Goal: Book appointment/travel/reservation

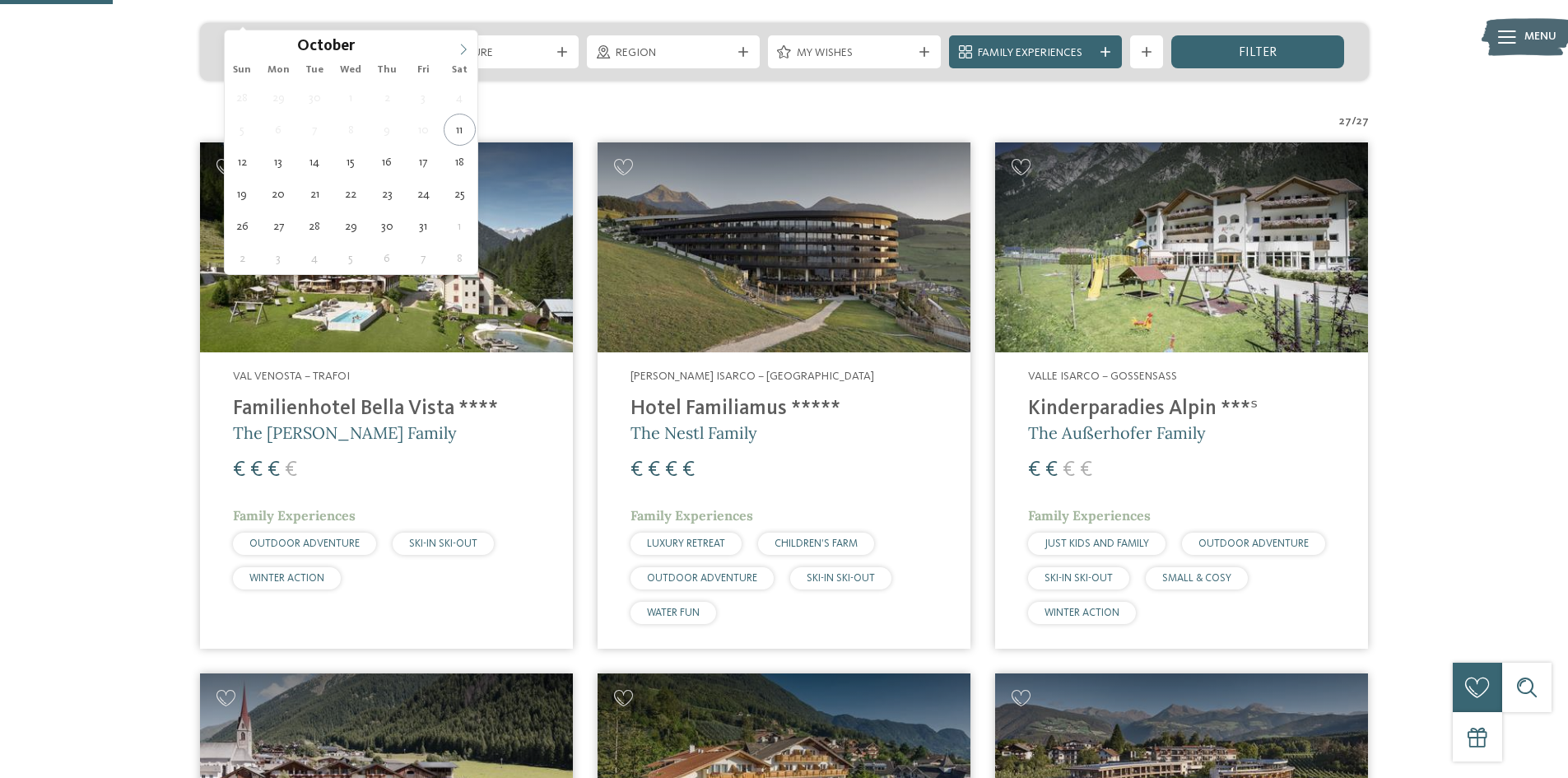
click at [462, 42] on span at bounding box center [463, 44] width 28 height 28
type input "****"
click at [462, 42] on span at bounding box center [463, 44] width 28 height 28
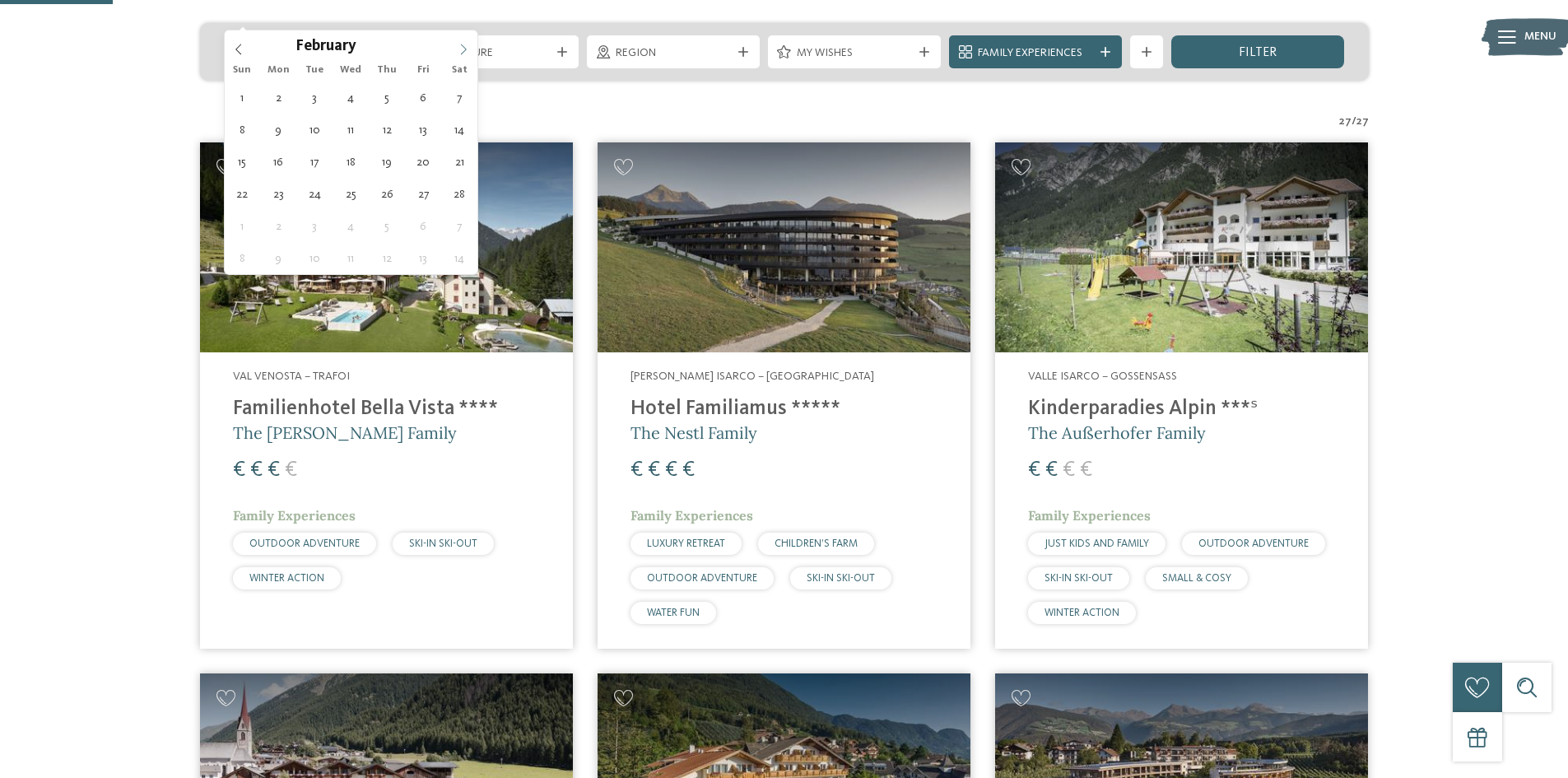
click at [462, 42] on span at bounding box center [463, 44] width 28 height 28
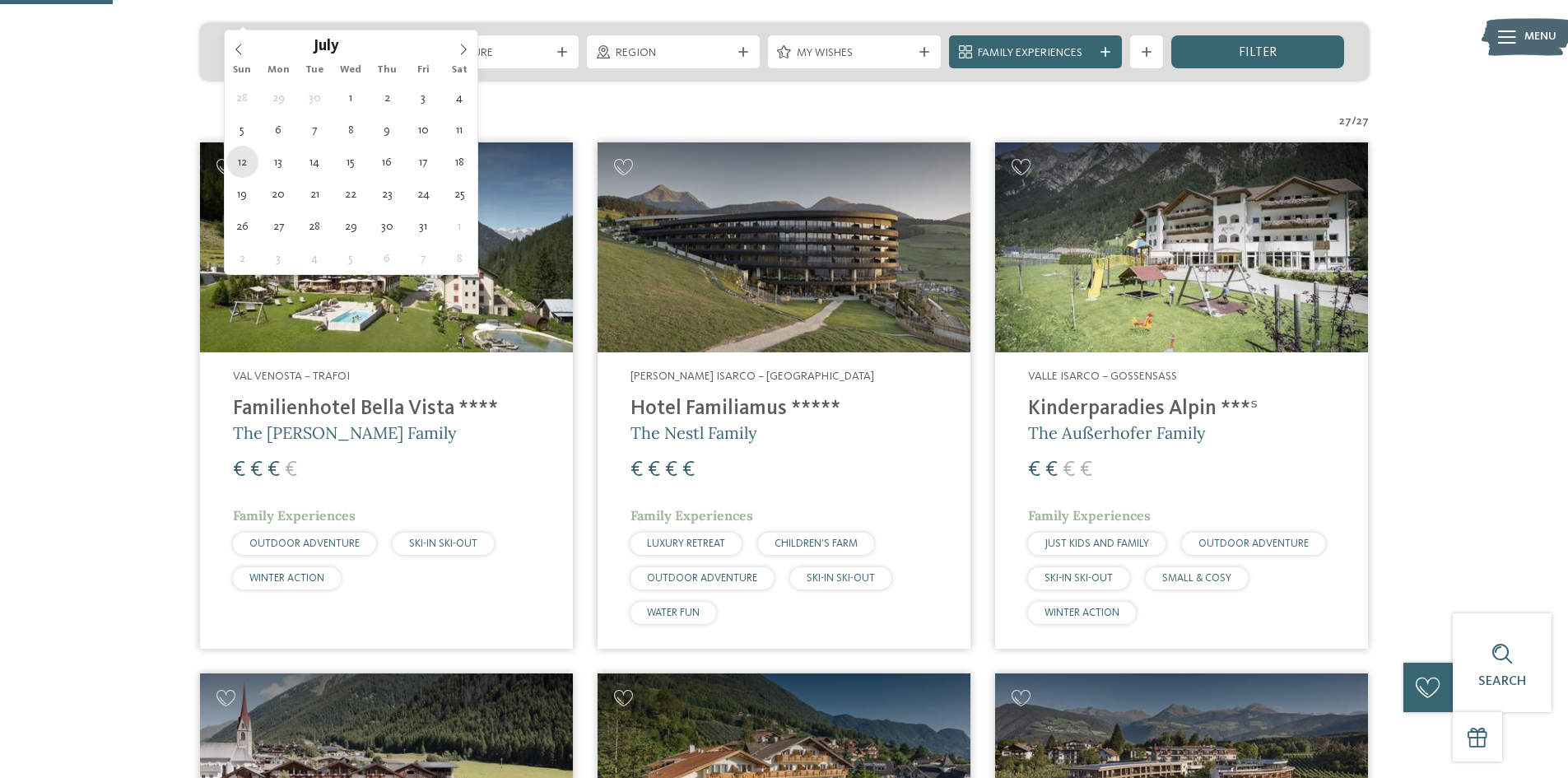
type div "[DATE]"
type input "****"
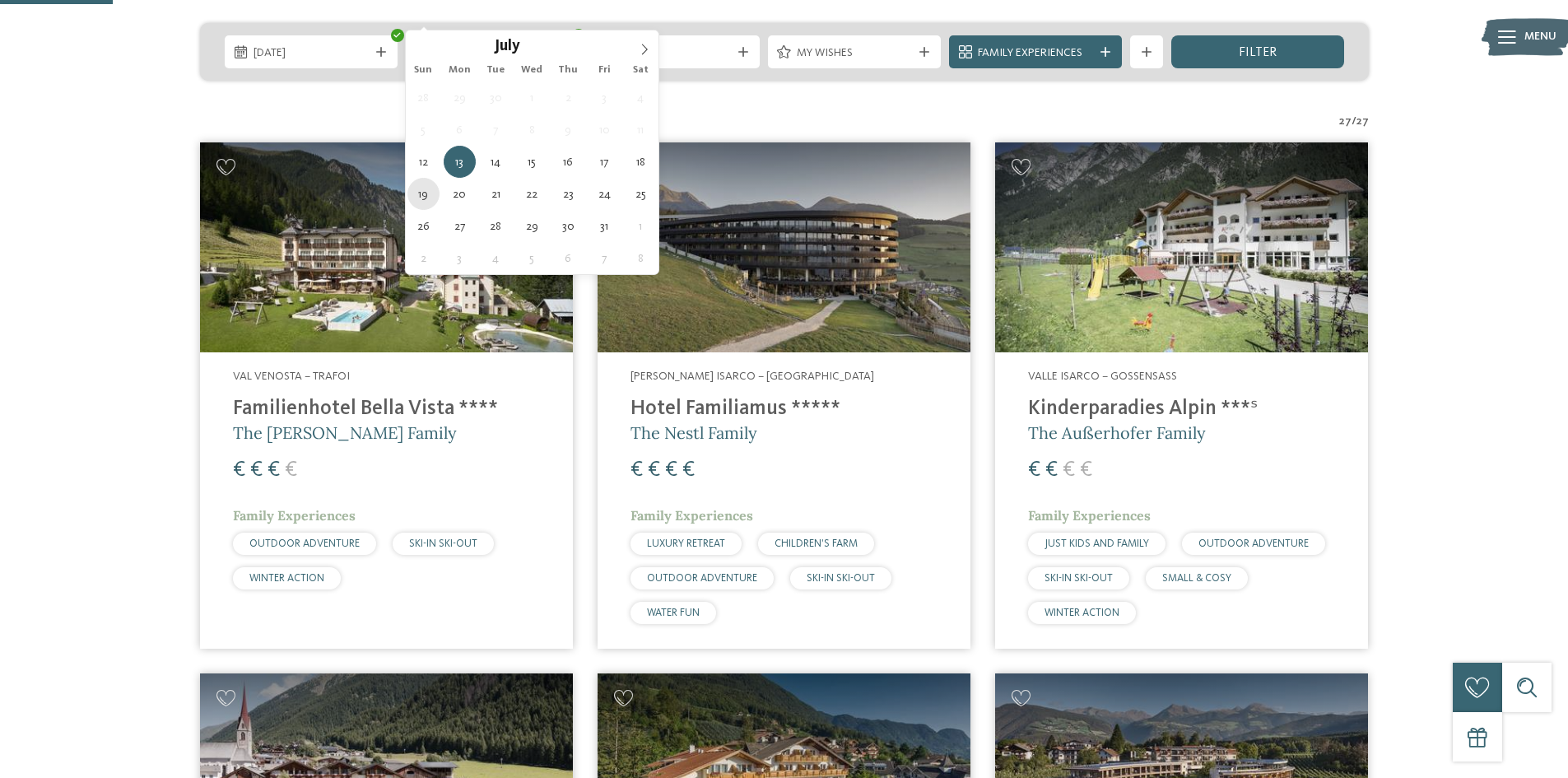
type div "[DATE]"
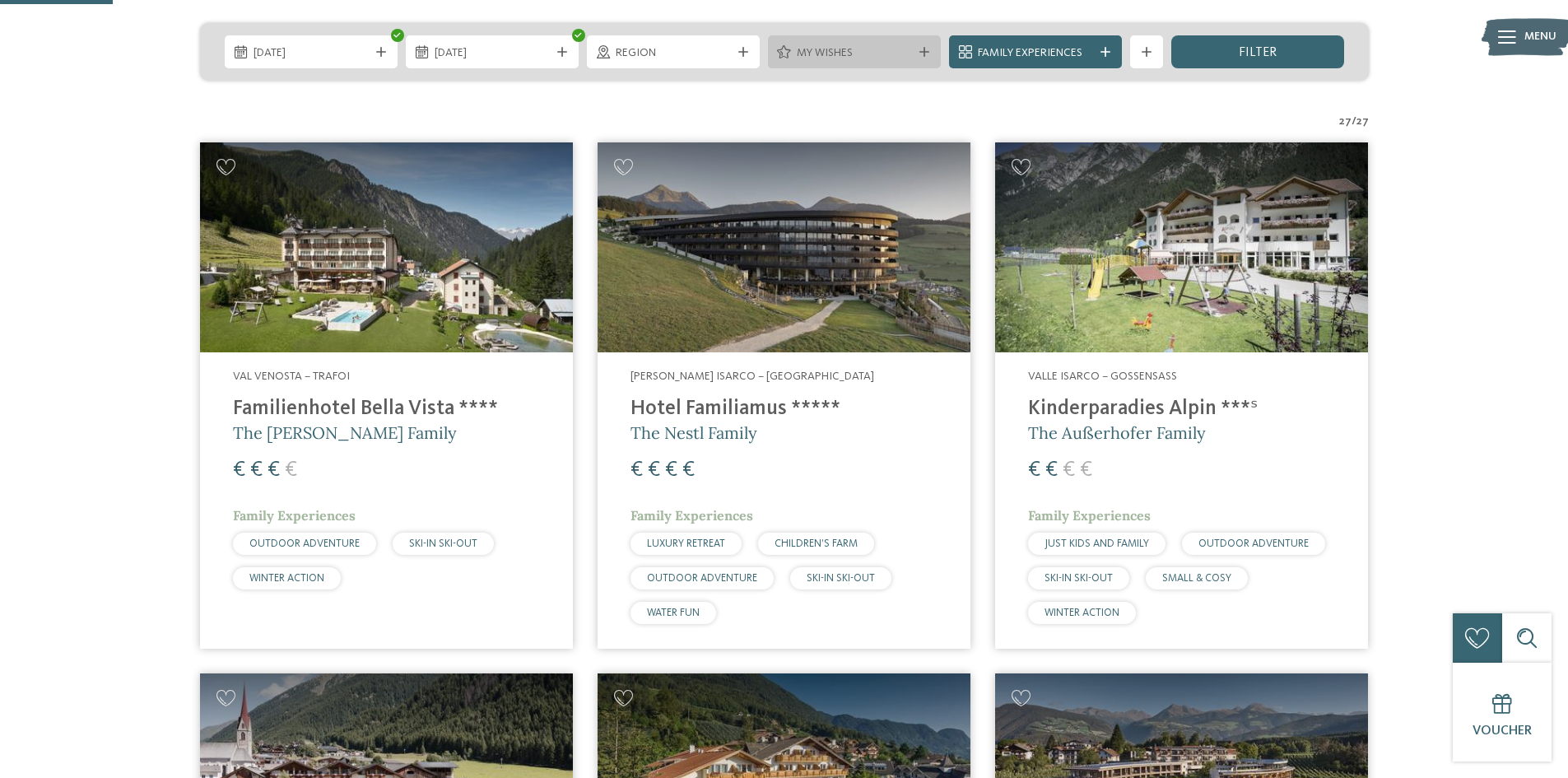
click at [912, 43] on div "My wishes" at bounding box center [854, 52] width 123 height 18
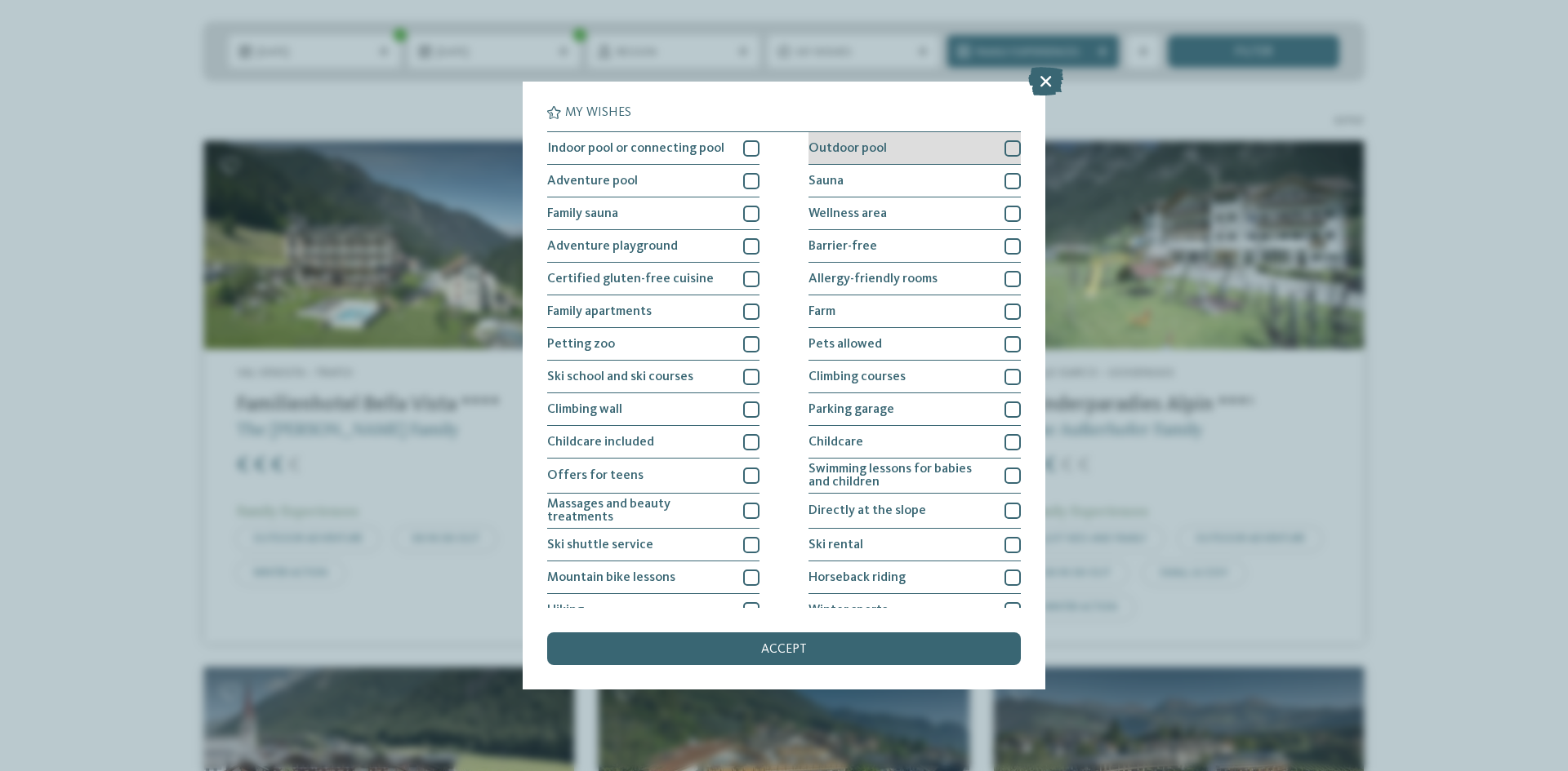
click at [1007, 146] on div at bounding box center [1012, 148] width 16 height 16
click at [1007, 146] on icon at bounding box center [1013, 148] width 11 height 10
click at [1004, 143] on div at bounding box center [1012, 148] width 16 height 16
click at [880, 647] on div "accept" at bounding box center [784, 649] width 474 height 33
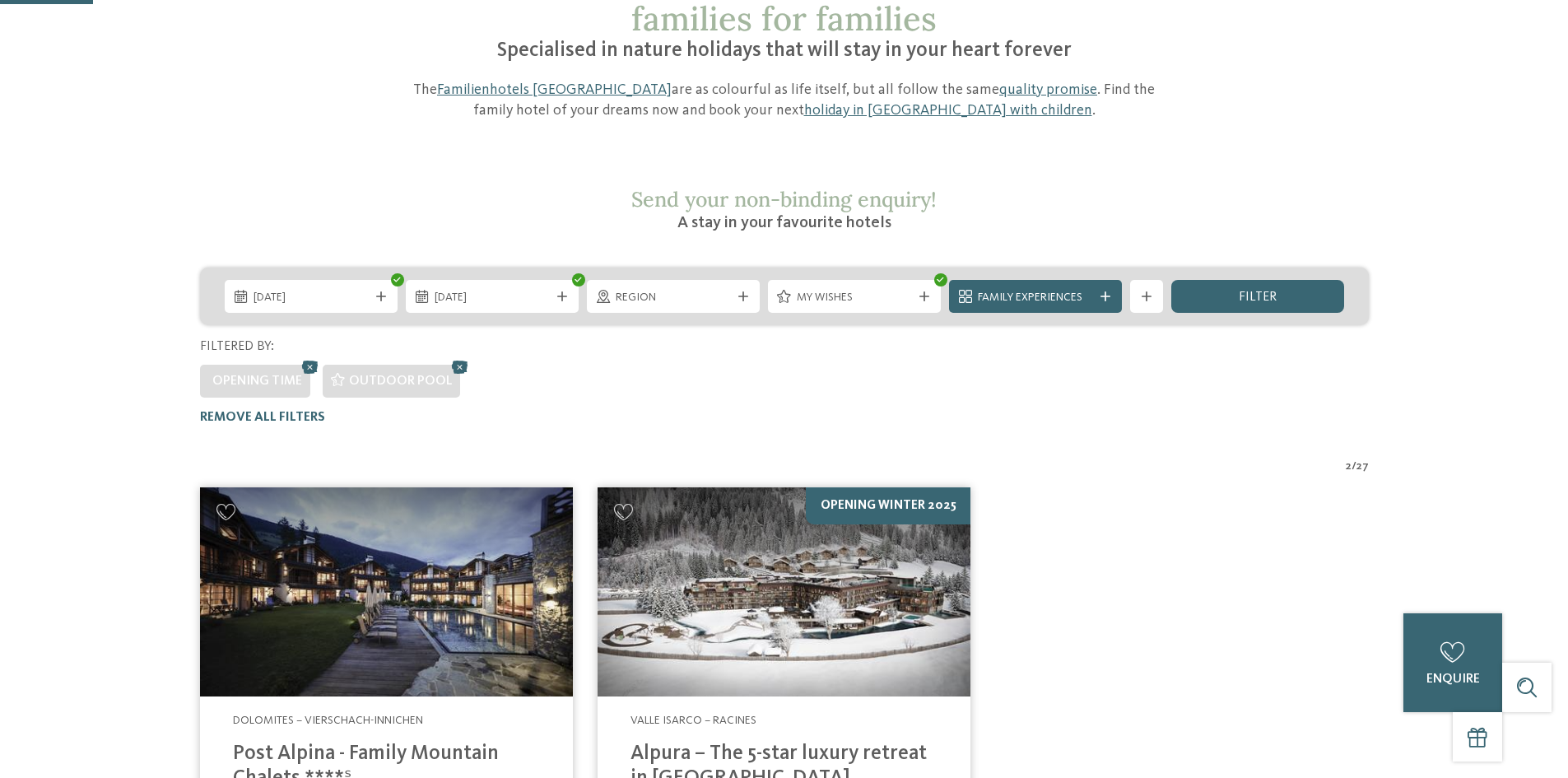
scroll to position [472, 0]
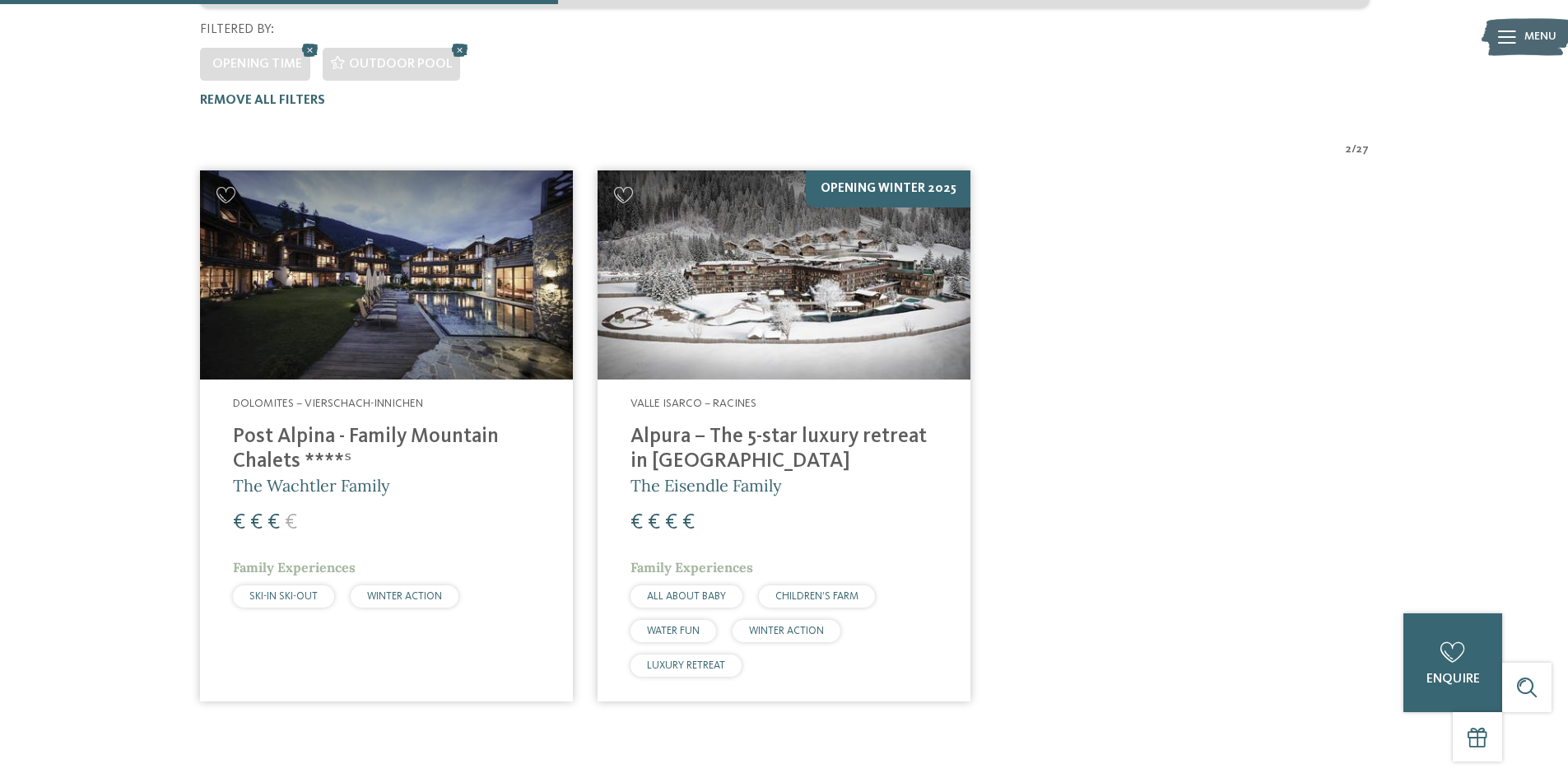
click at [397, 425] on h4 "Post Alpina - Family Mountain Chalets ****ˢ" at bounding box center [386, 449] width 307 height 50
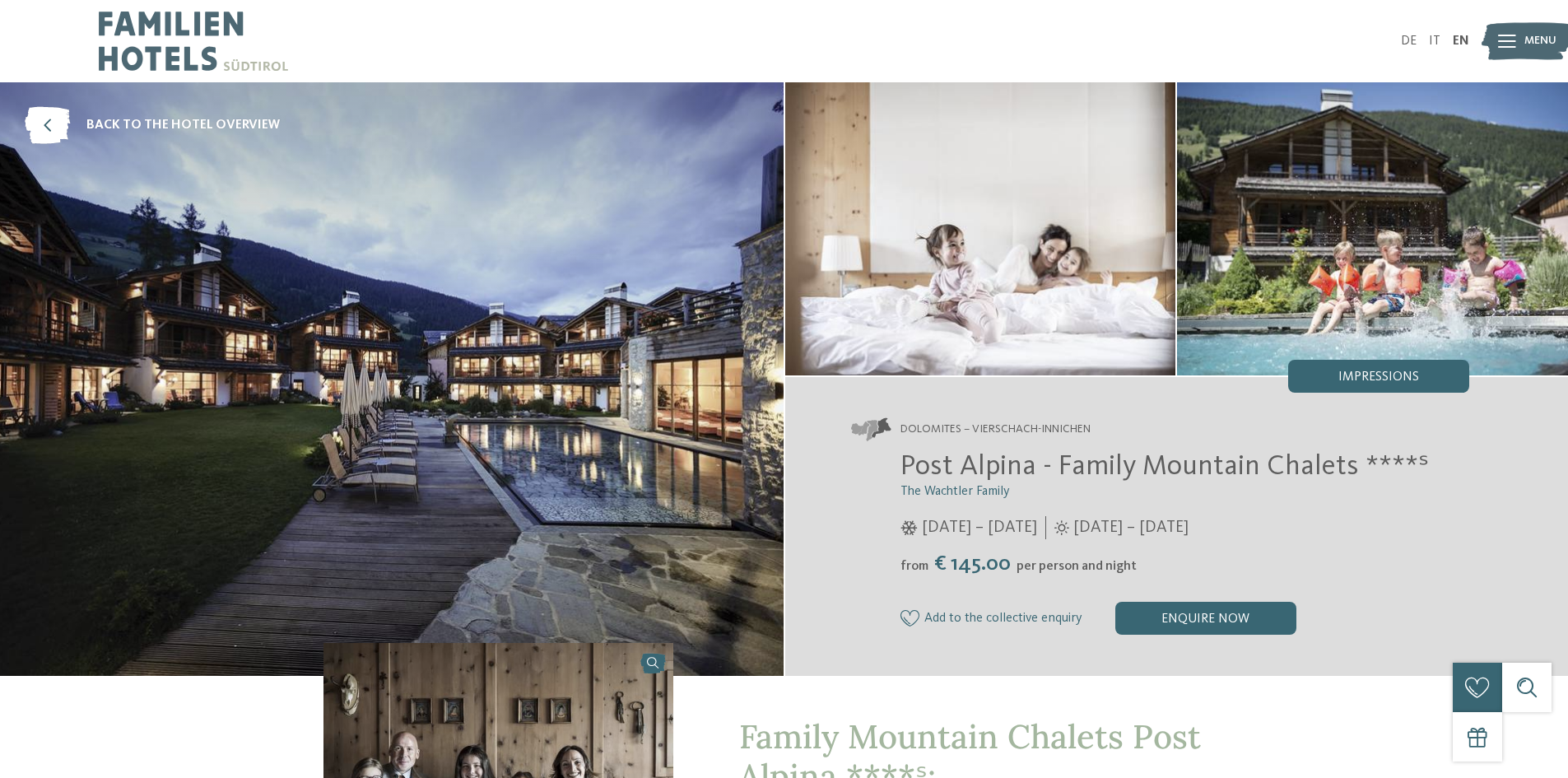
click at [512, 444] on img at bounding box center [391, 379] width 783 height 594
click at [1183, 614] on div "enquire now" at bounding box center [1206, 618] width 181 height 33
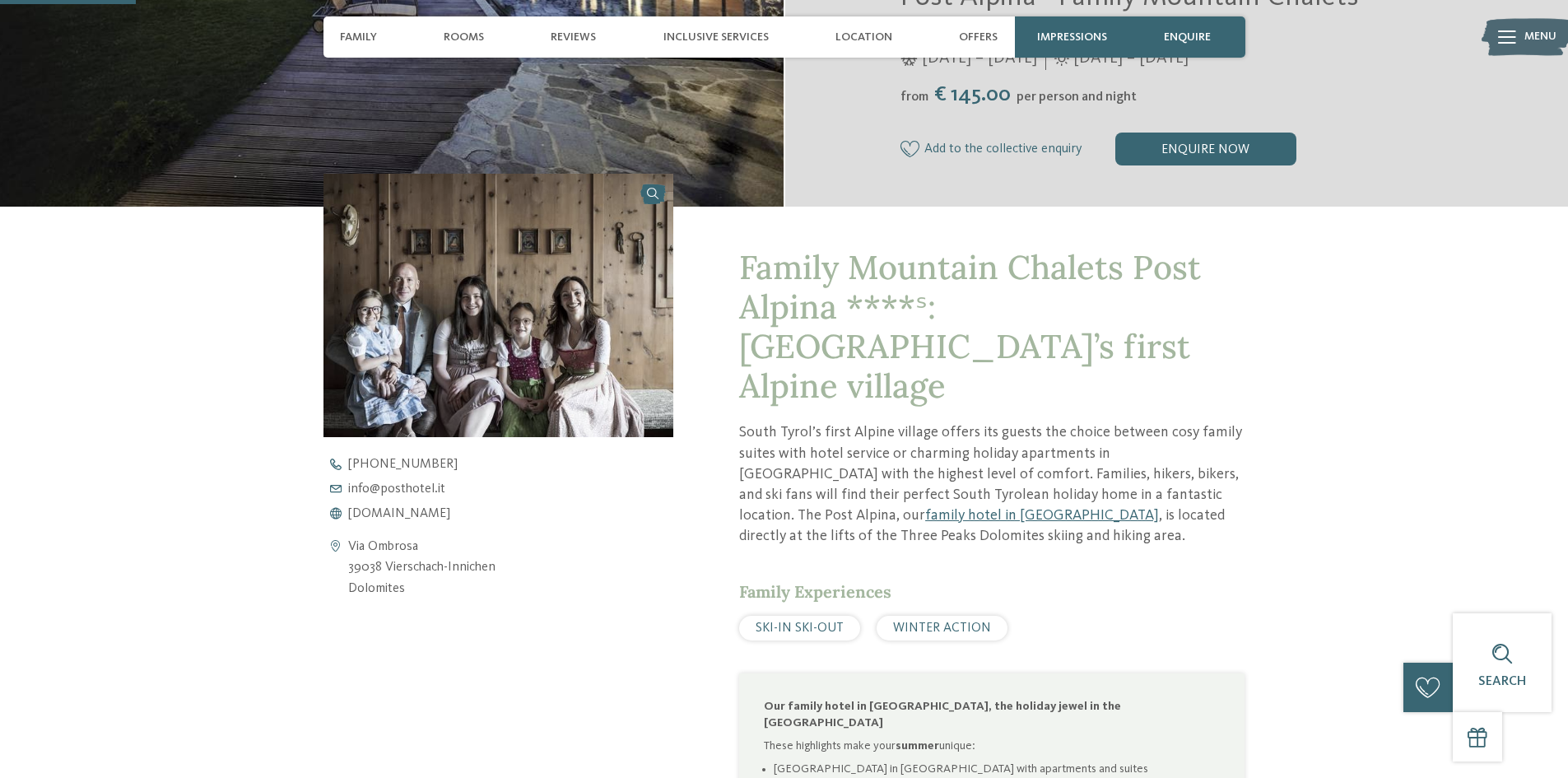
scroll to position [456, 0]
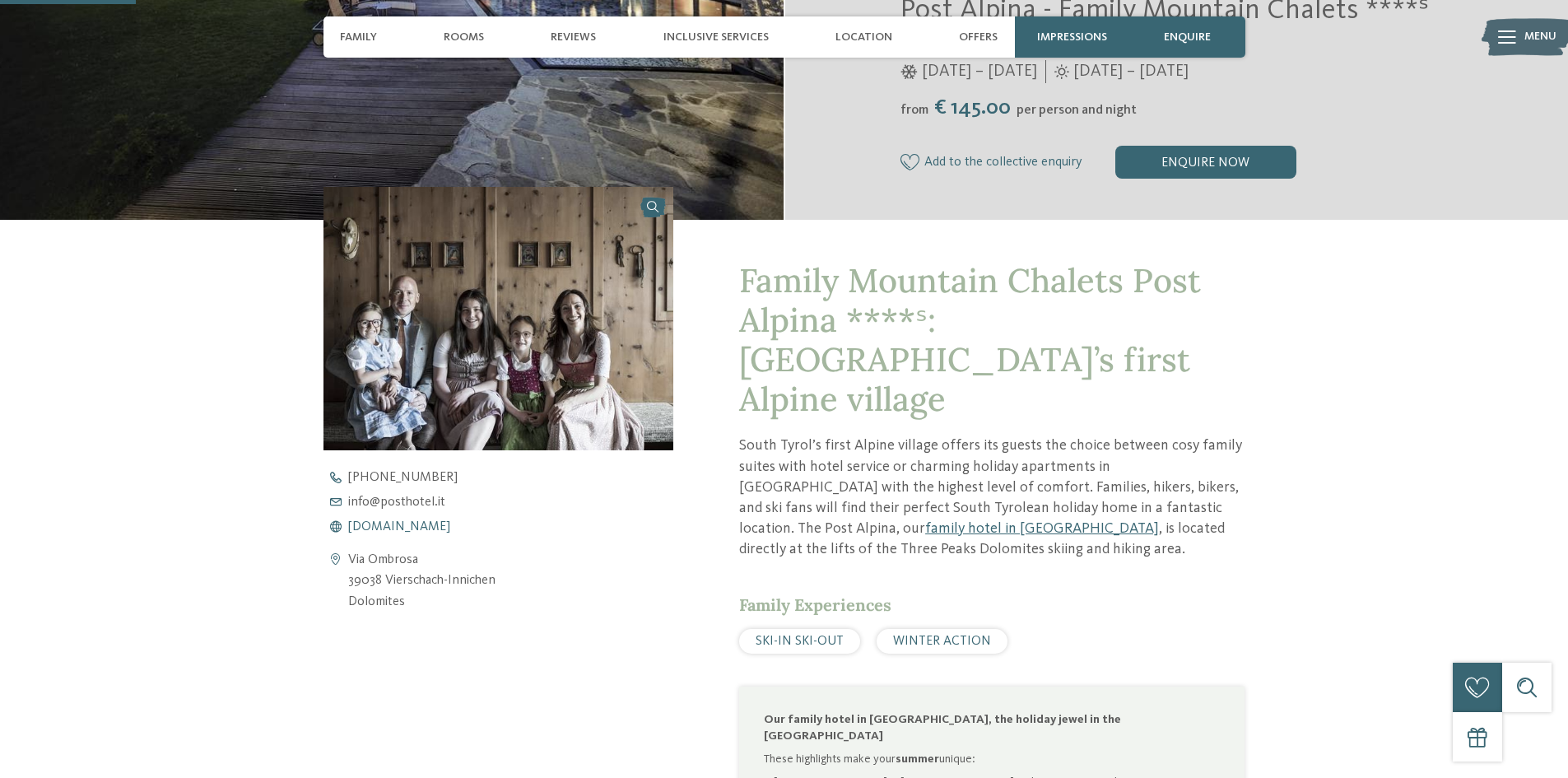
click at [423, 528] on span "www.postalpina.it" at bounding box center [398, 526] width 102 height 14
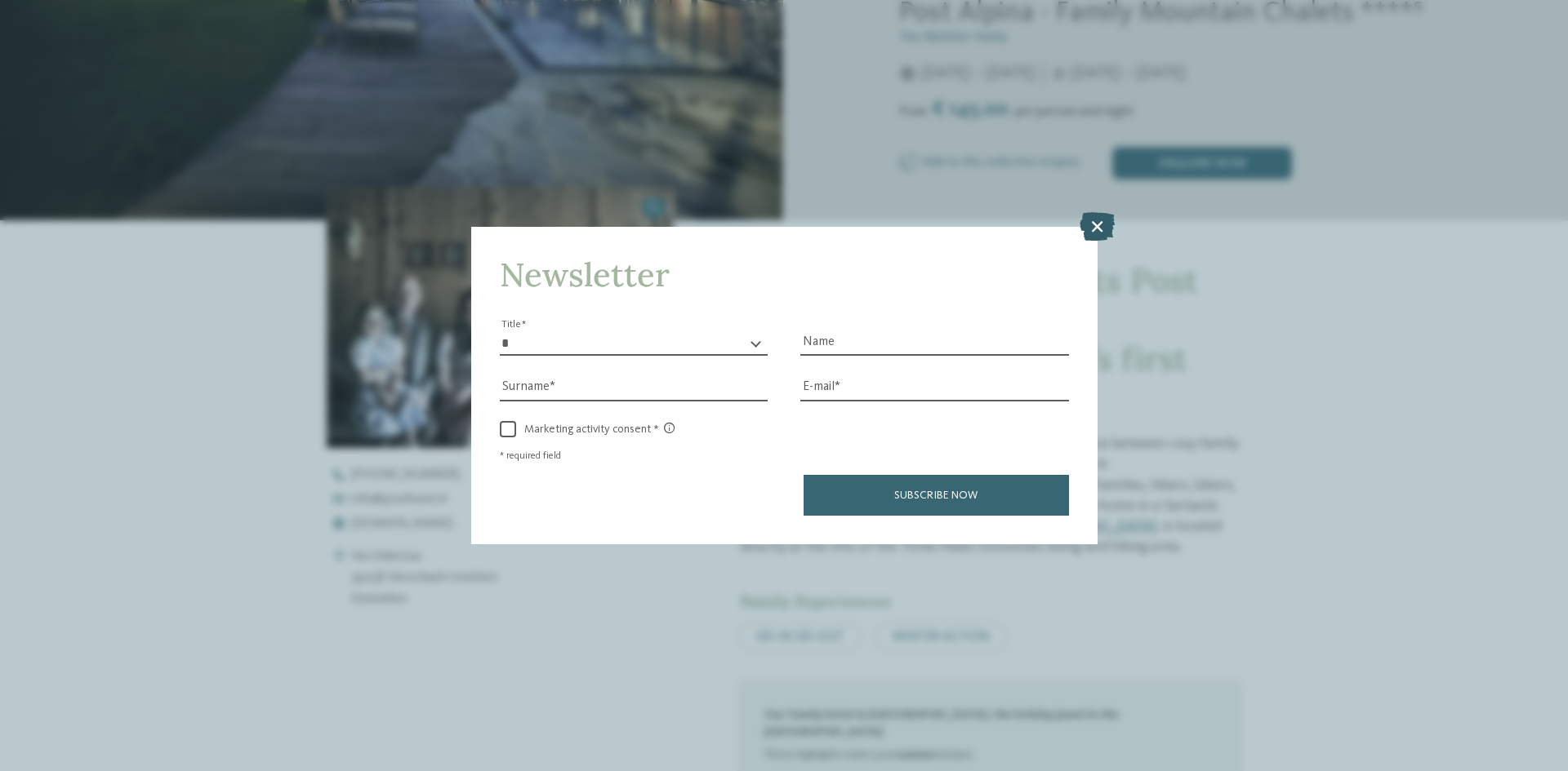
click at [1100, 230] on icon at bounding box center [1096, 226] width 35 height 29
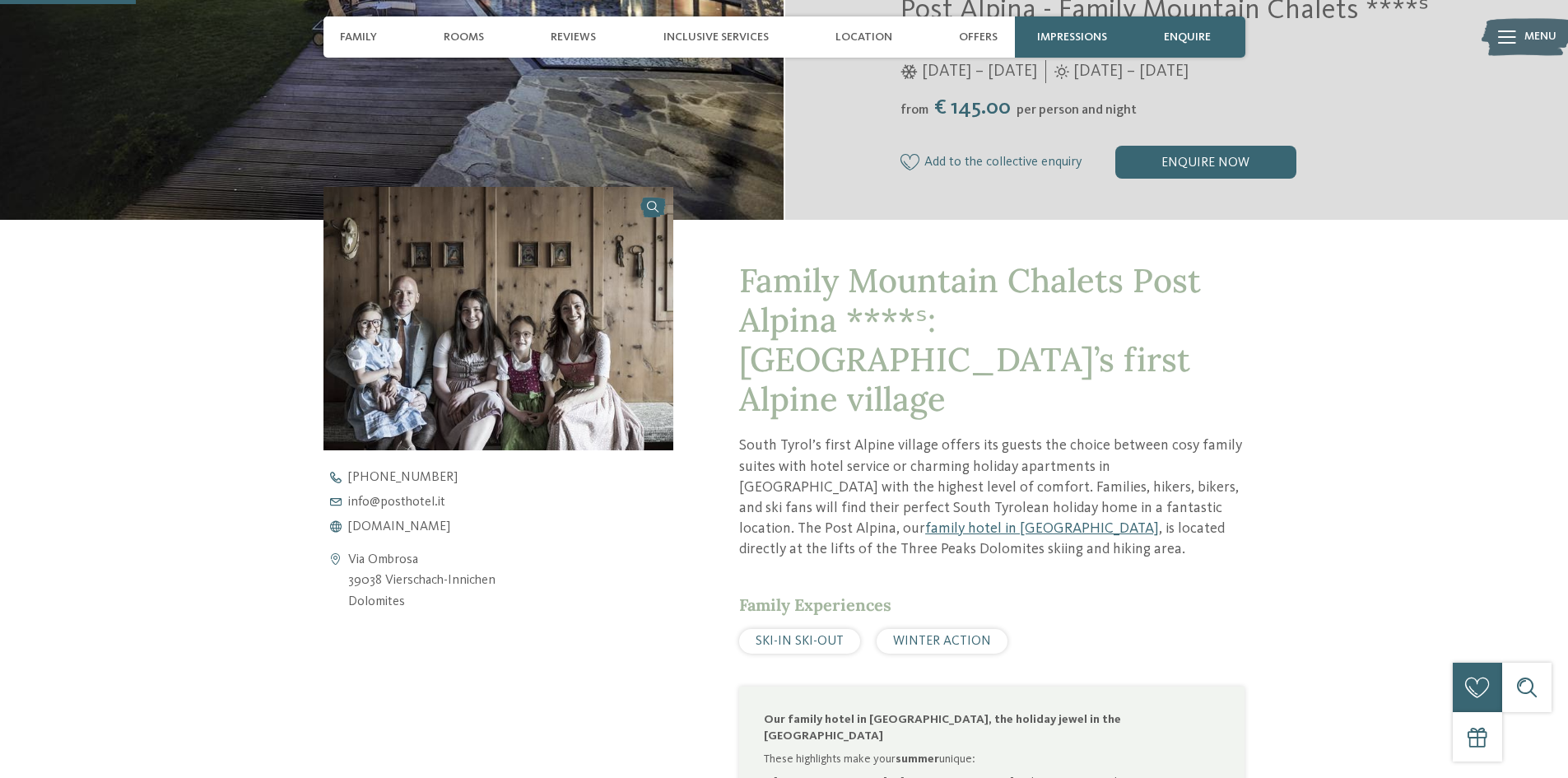
drag, startPoint x: 384, startPoint y: 582, endPoint x: 493, endPoint y: 583, distance: 109.0
click at [493, 583] on address "Via Ombrosa 39038 Vierschach-Innichen Dolomites" at bounding box center [421, 581] width 147 height 63
copy address "Vierschach-Innichen"
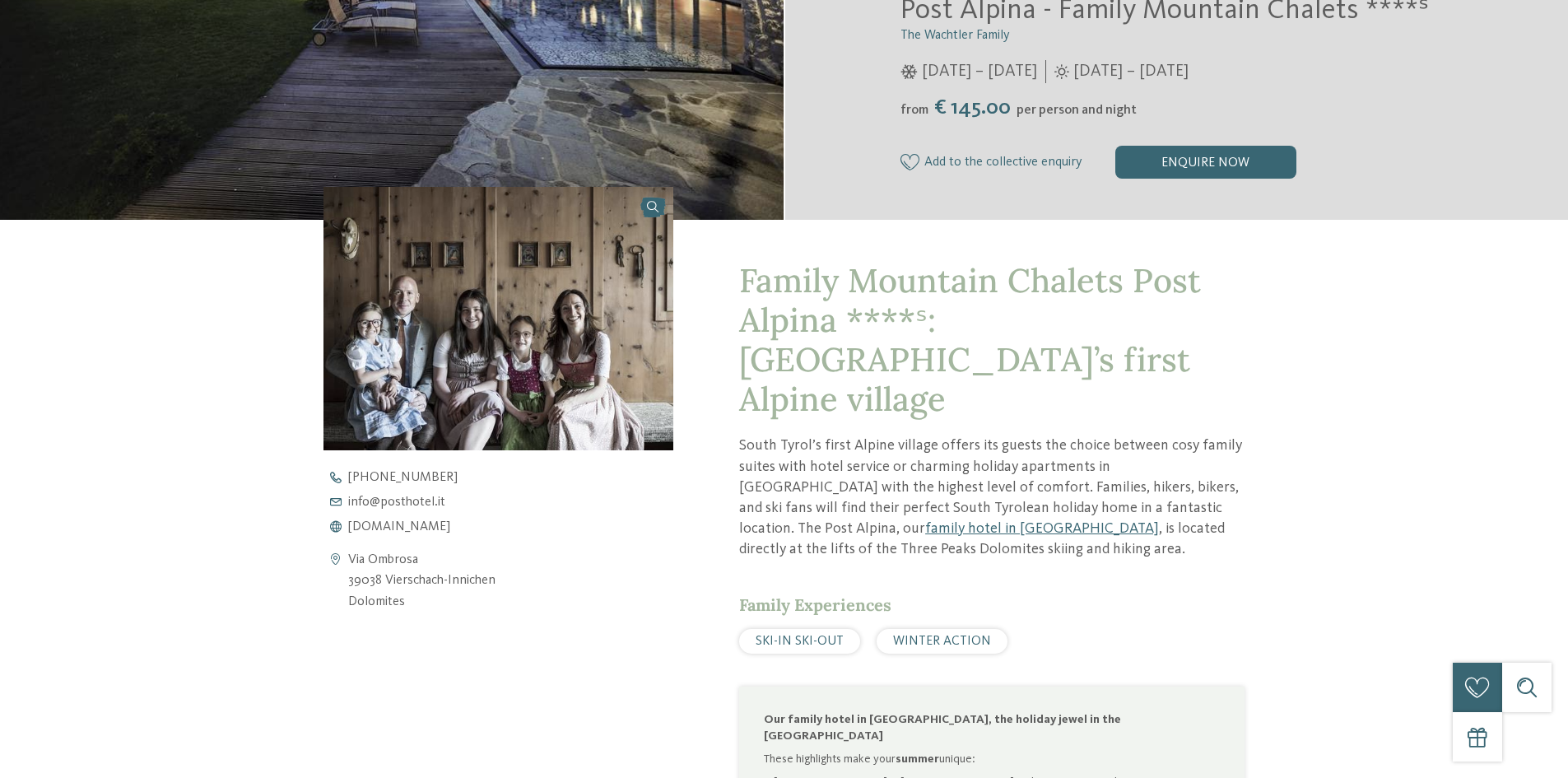
scroll to position [0, 0]
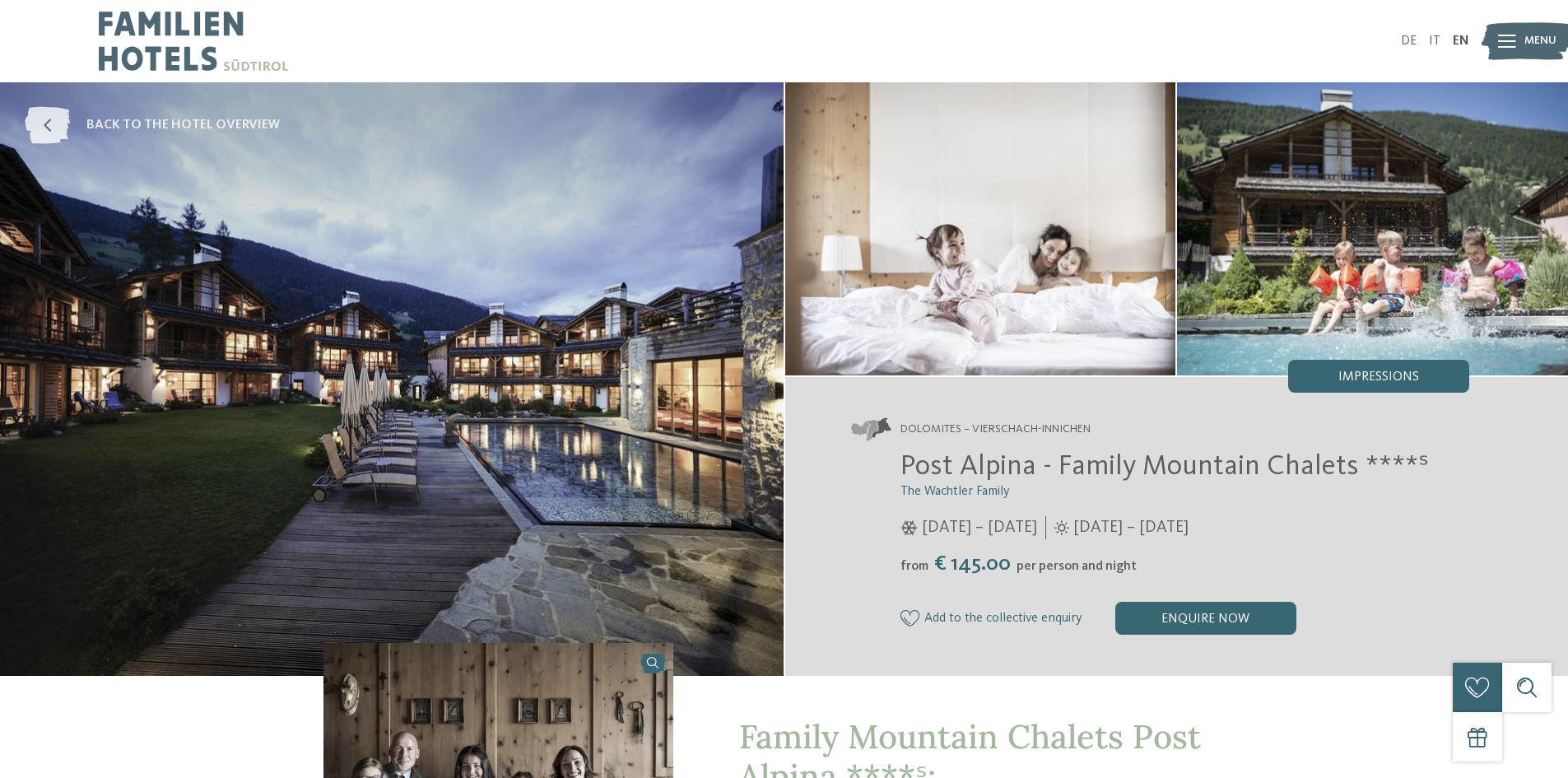
click at [68, 127] on icon at bounding box center [47, 125] width 45 height 37
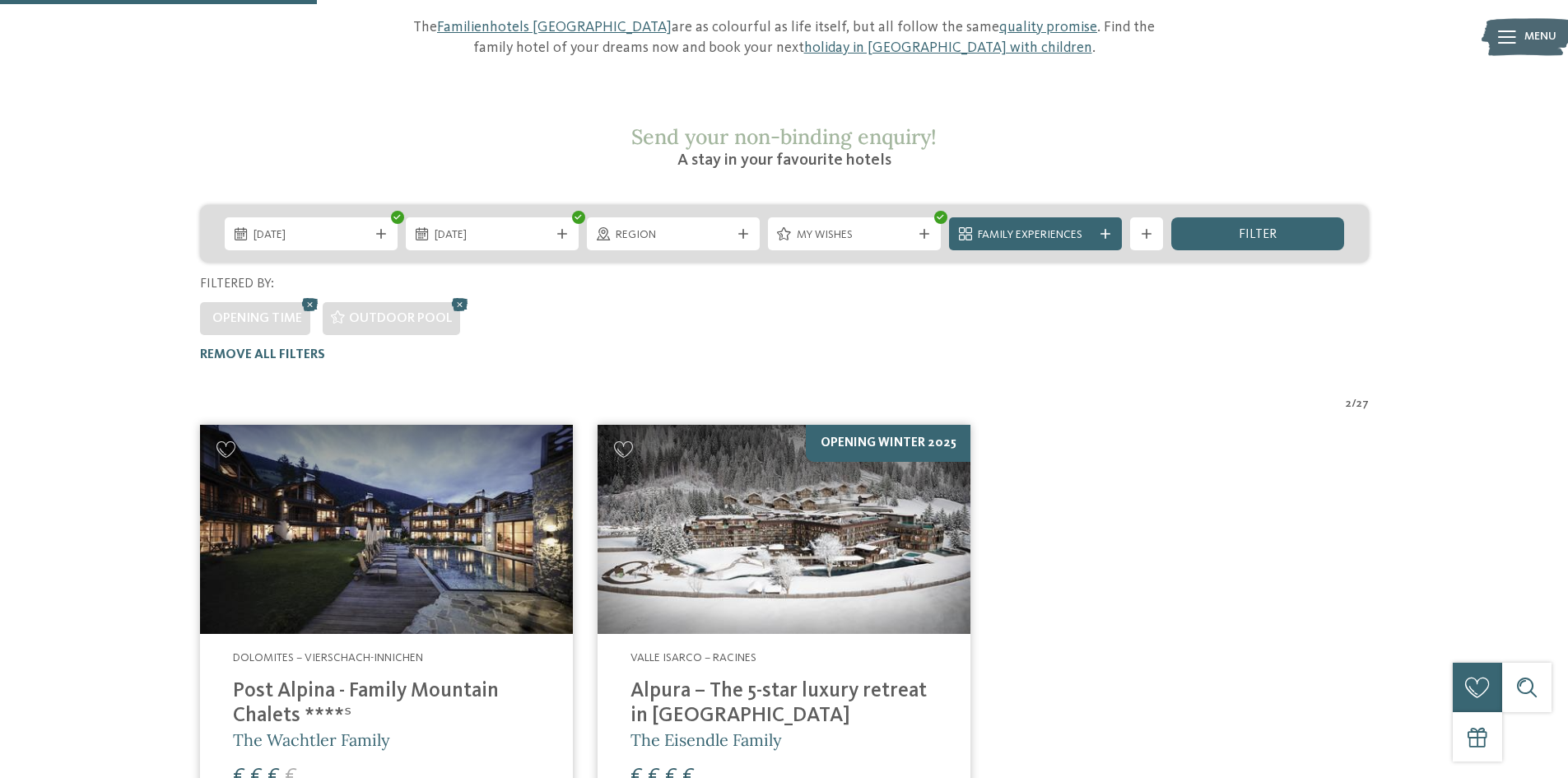
scroll to position [151, 0]
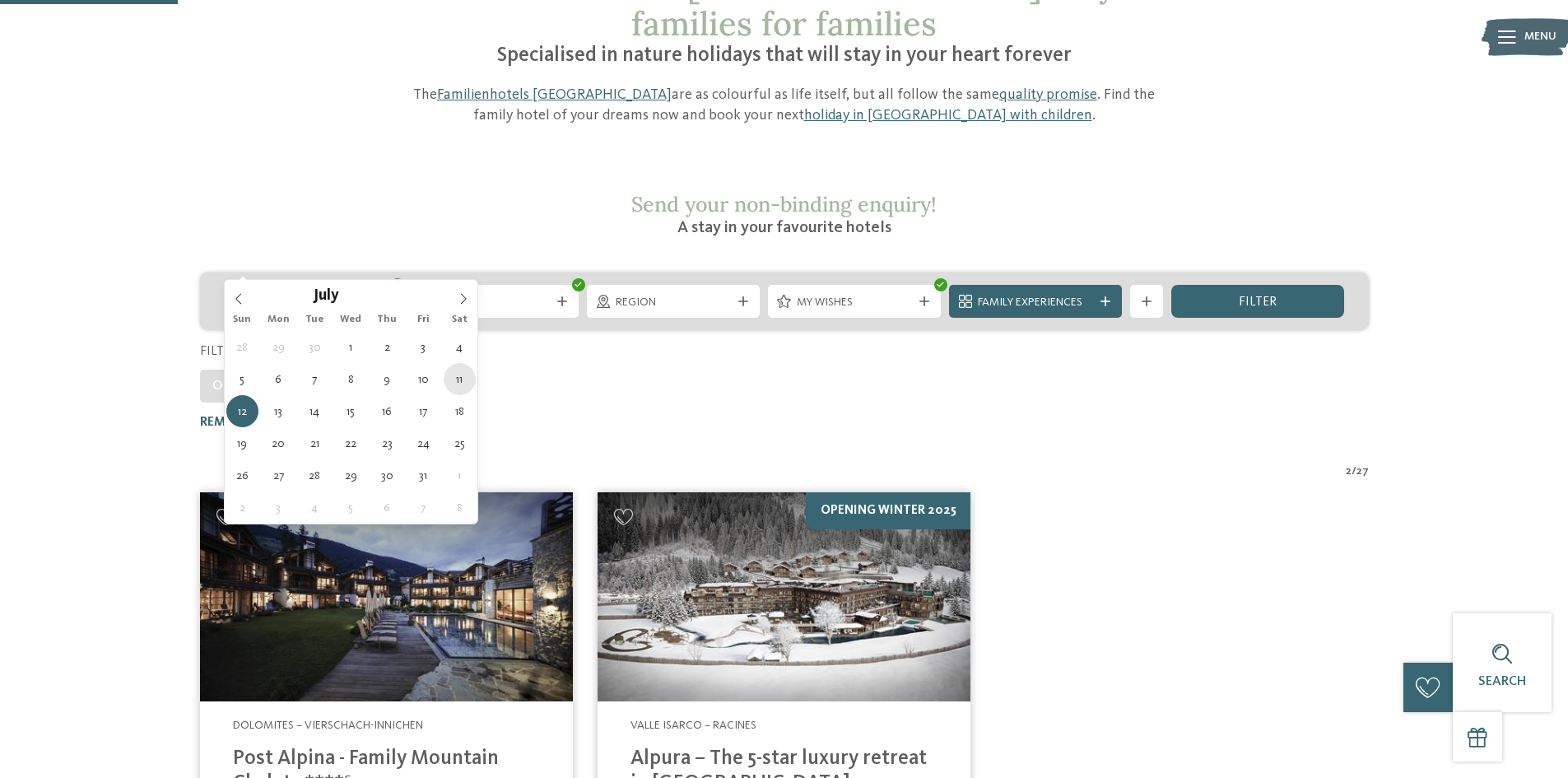
type div "11.07.2026"
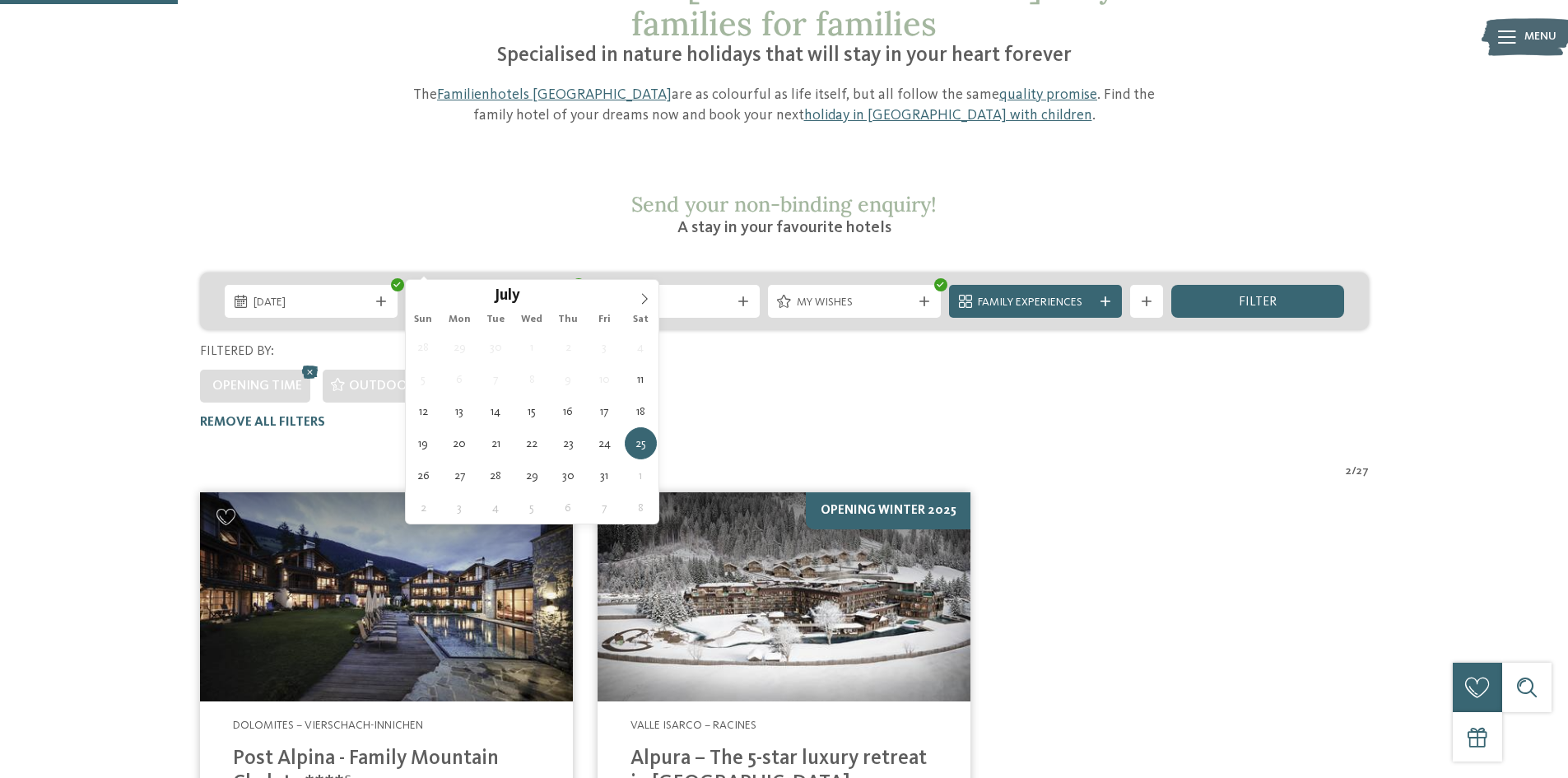
click at [527, 295] on span "25.07.2026" at bounding box center [492, 303] width 115 height 16
type div "18.07.2026"
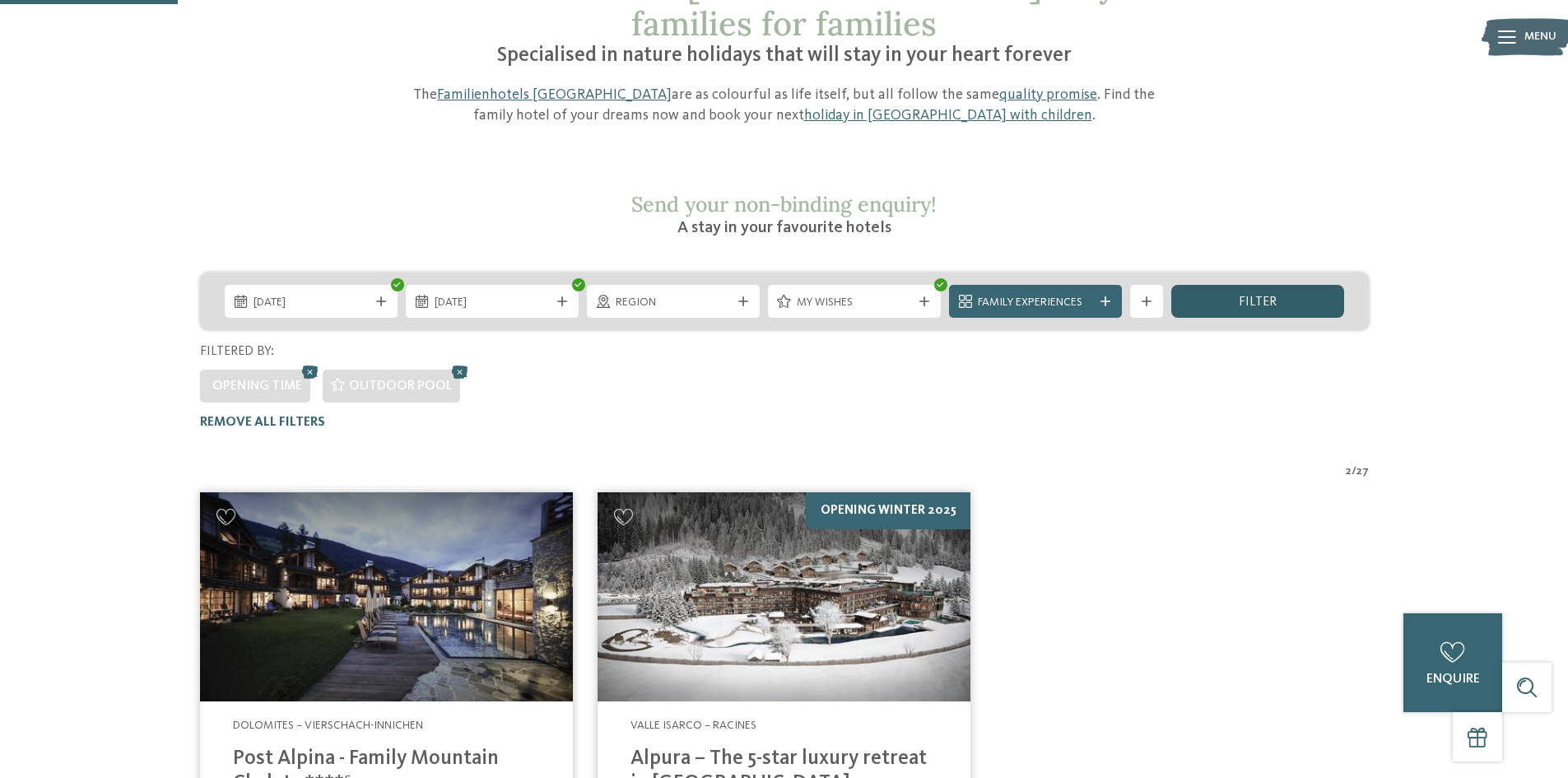
click at [1263, 296] on span "filter" at bounding box center [1258, 302] width 38 height 14
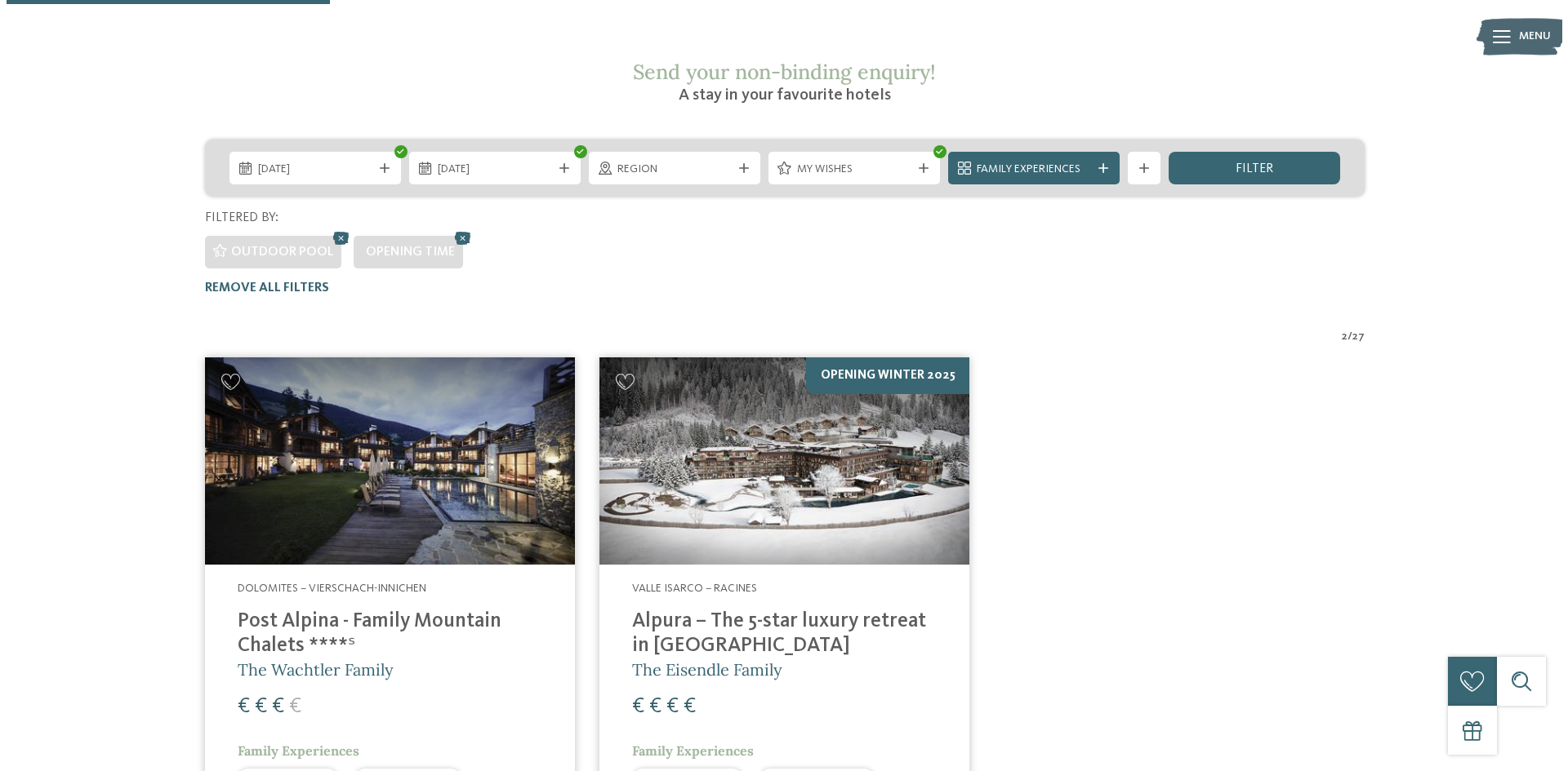
scroll to position [264, 0]
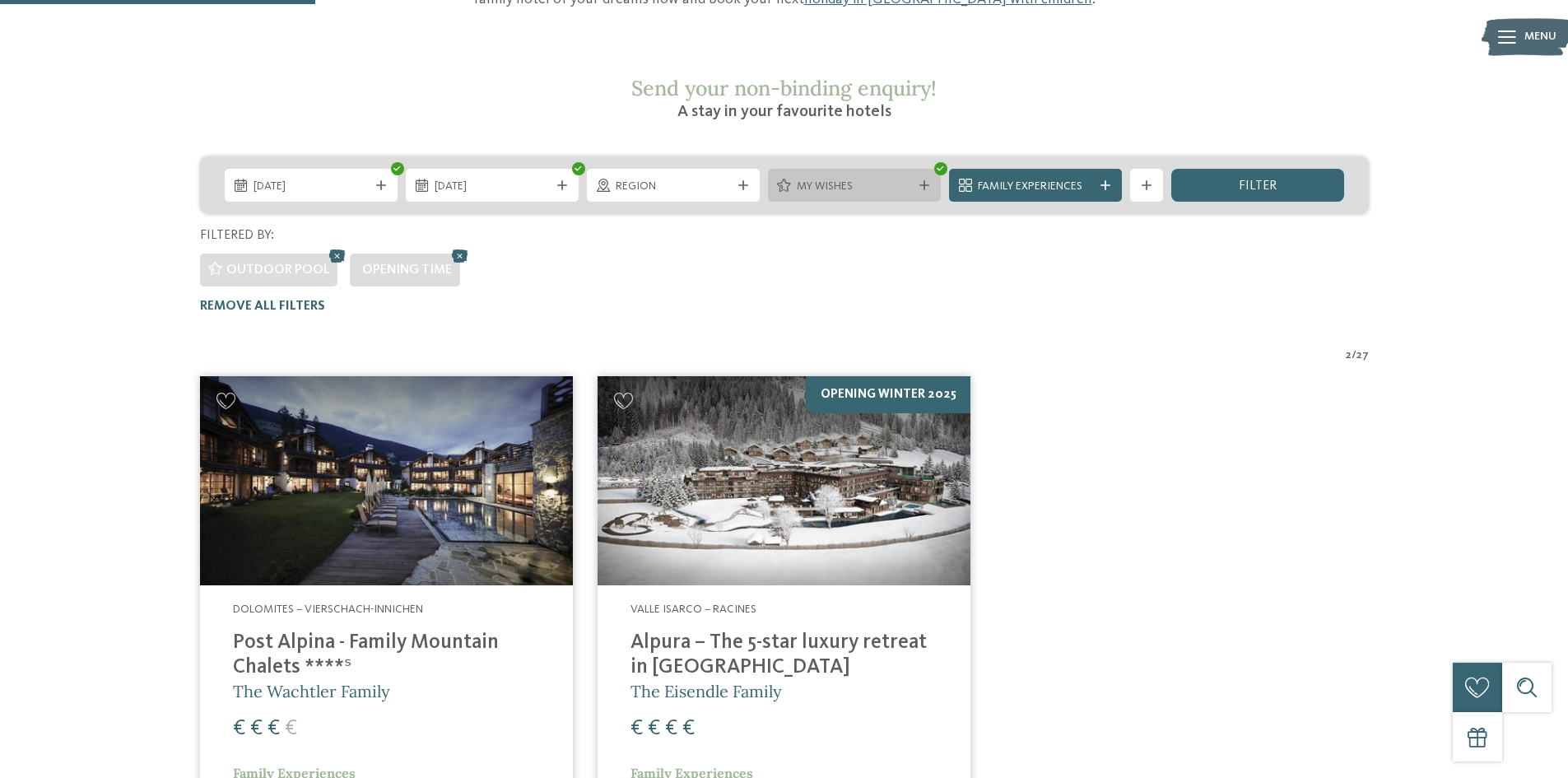
click at [910, 177] on div "My wishes" at bounding box center [854, 186] width 123 height 18
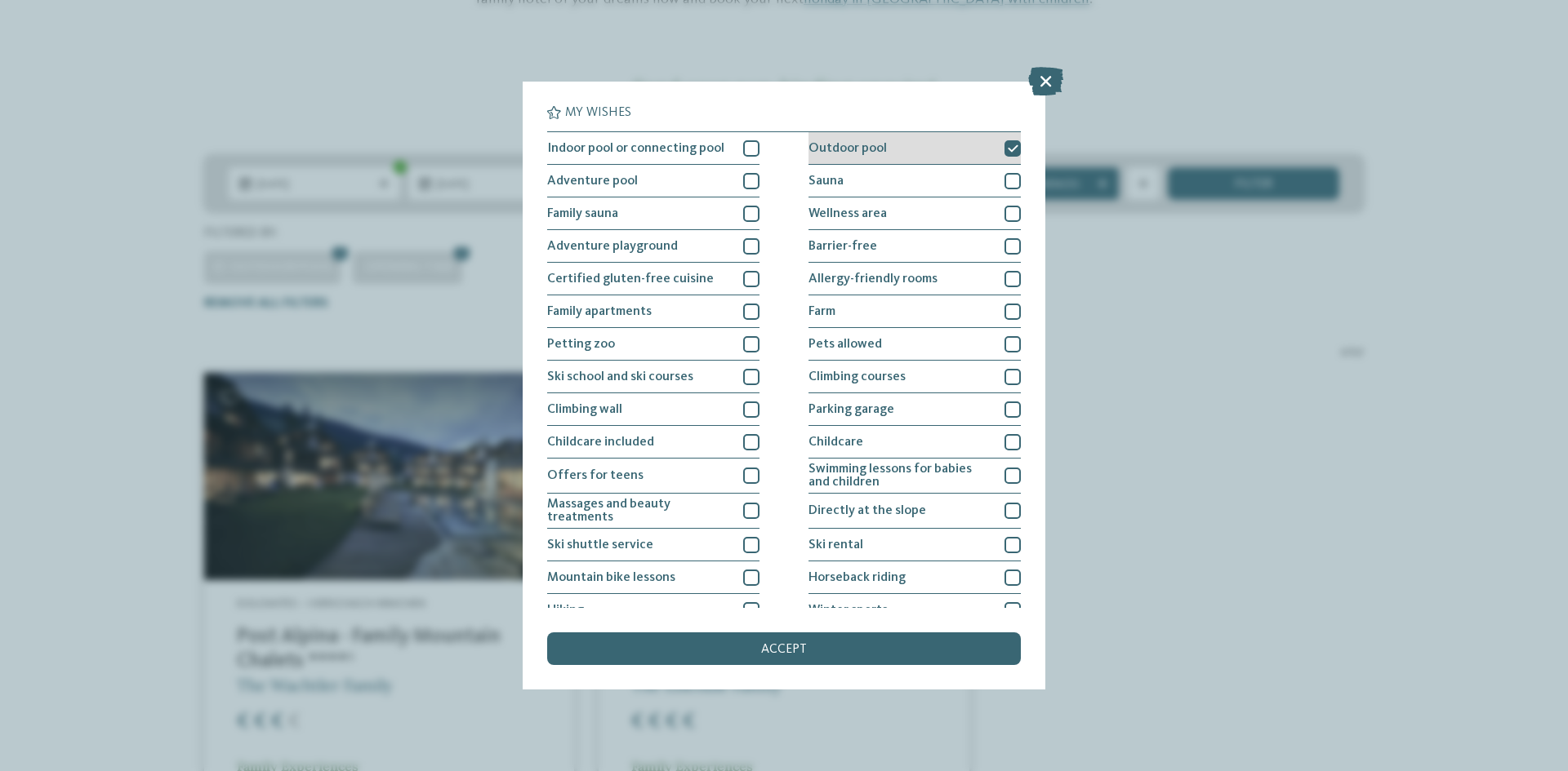
click at [1007, 151] on icon at bounding box center [1013, 148] width 11 height 10
click at [1005, 151] on div at bounding box center [1012, 148] width 16 height 16
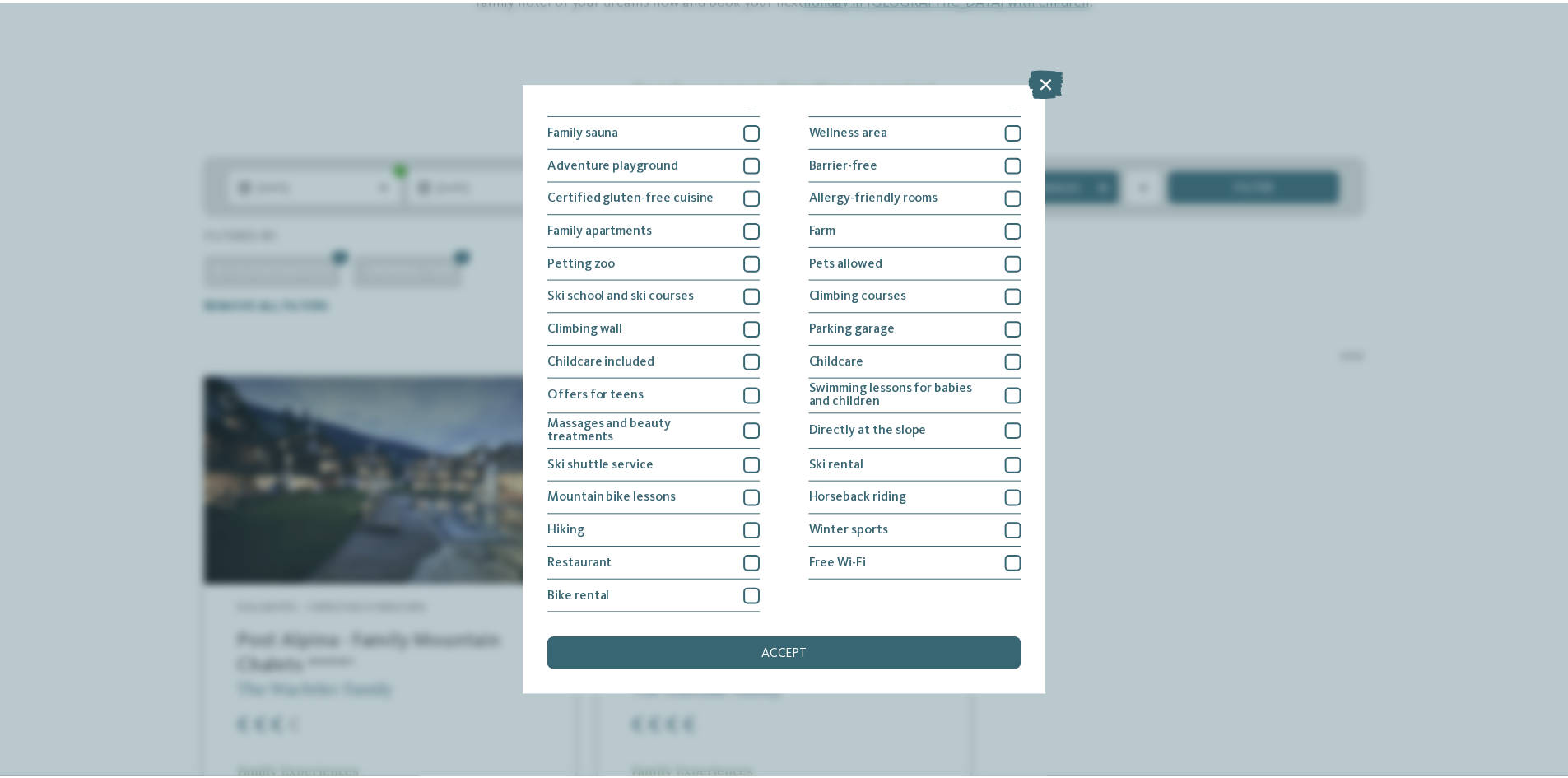
scroll to position [0, 0]
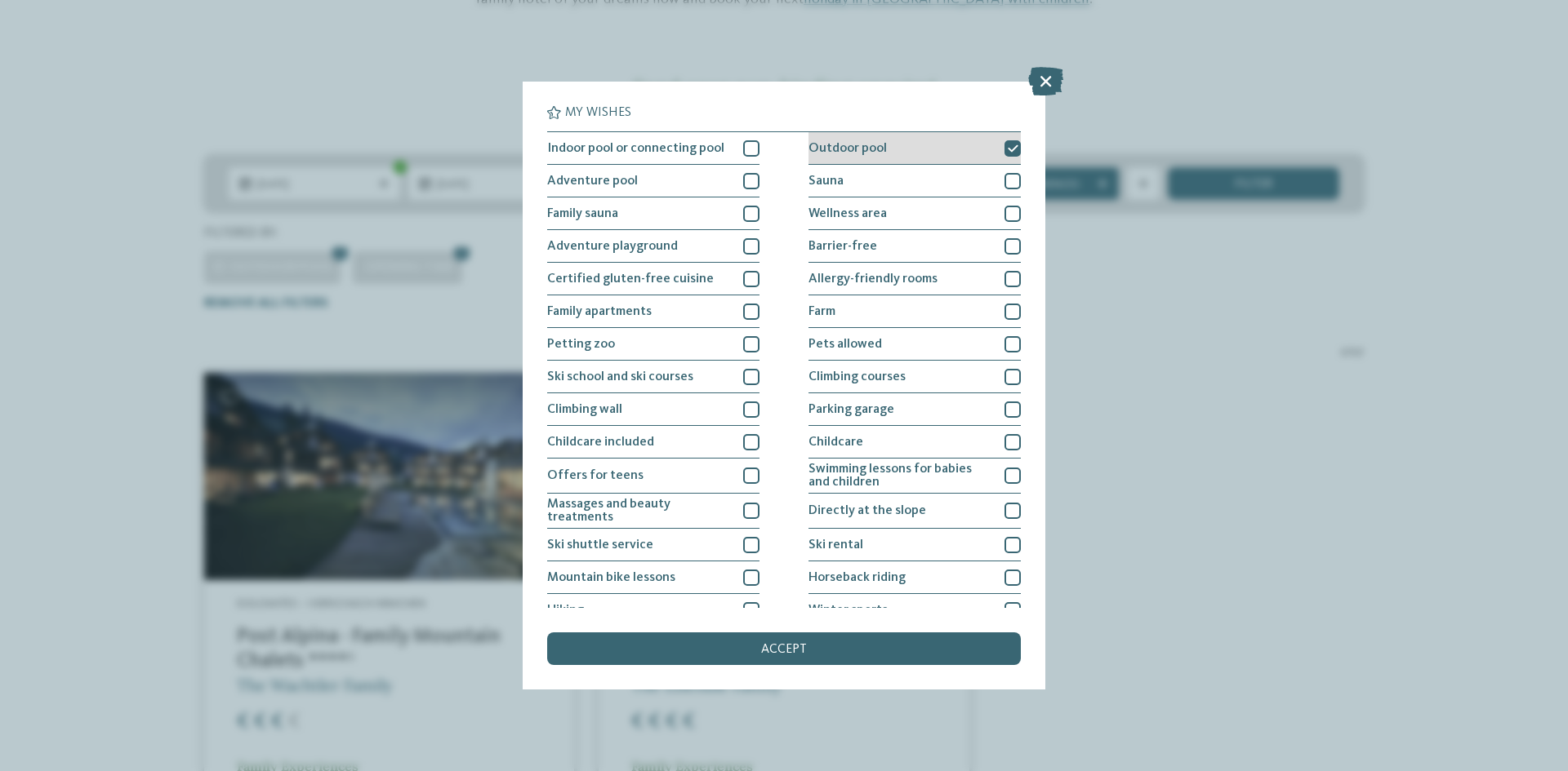
click at [1007, 149] on icon at bounding box center [1013, 148] width 11 height 10
click at [745, 147] on div at bounding box center [751, 148] width 16 height 16
click at [810, 641] on div "accept" at bounding box center [784, 649] width 474 height 33
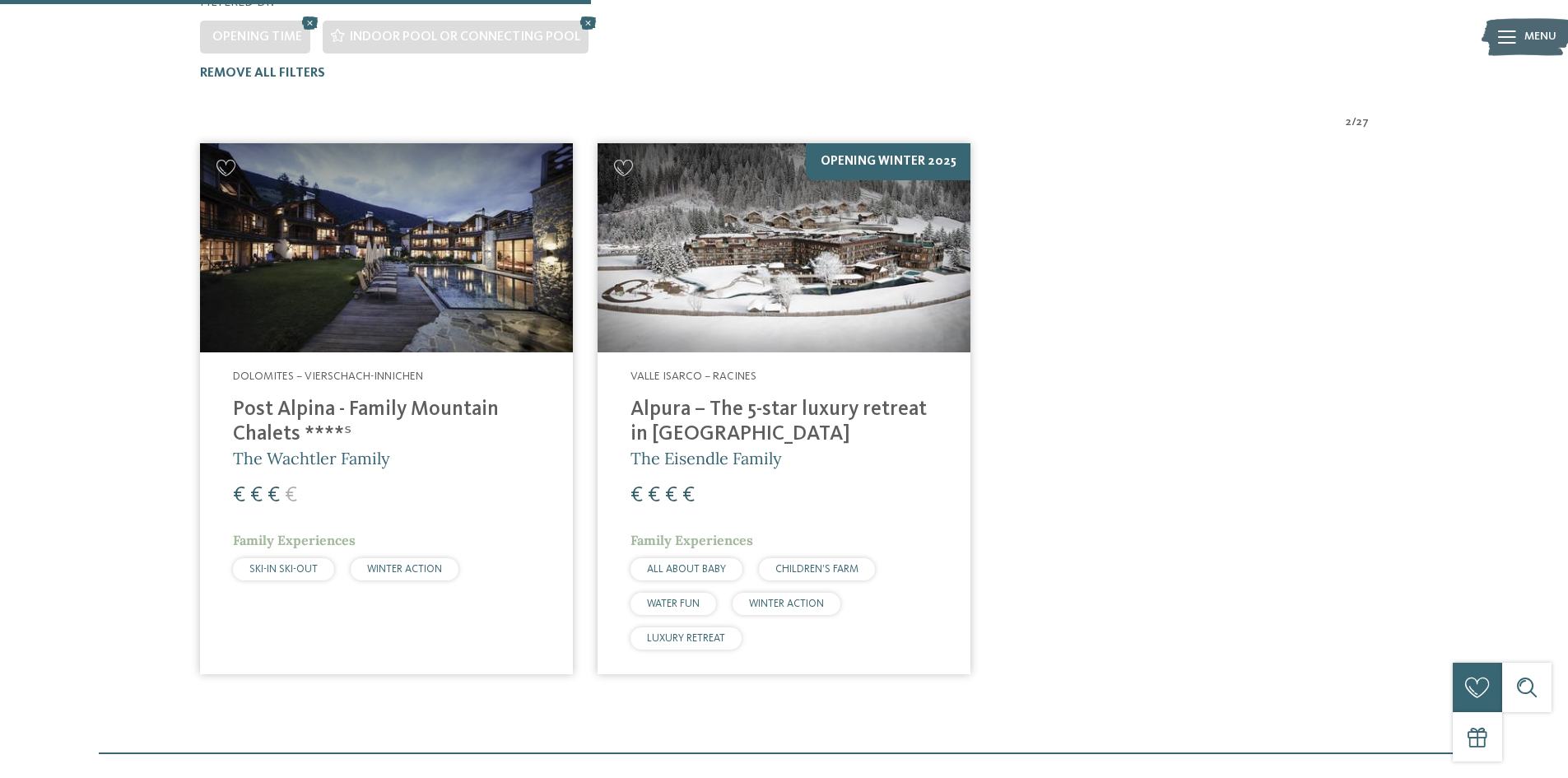
scroll to position [500, 0]
click at [799, 221] on img at bounding box center [784, 247] width 373 height 210
